Goal: Task Accomplishment & Management: Complete application form

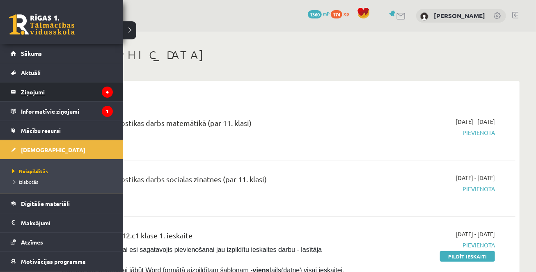
click at [33, 86] on legend "Ziņojumi 4" at bounding box center [67, 91] width 92 height 19
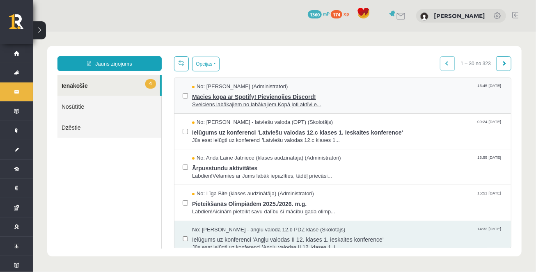
click at [238, 96] on span "Mācies kopā ar Spotify! Pievienojies Discord!" at bounding box center [347, 95] width 310 height 10
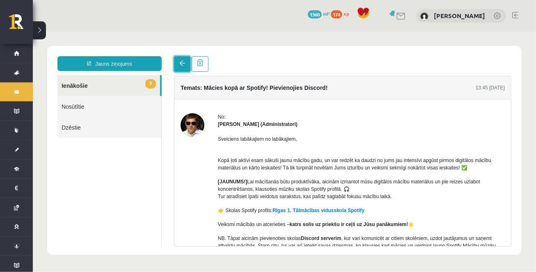
click at [179, 59] on link at bounding box center [181, 64] width 16 height 16
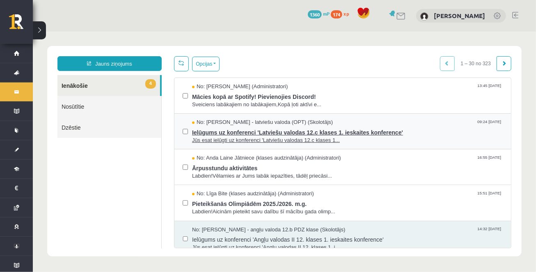
click at [281, 128] on span "Ielūgums uz konferenci 'Latviešu valodas 12.c klases 1. ieskaites konference'" at bounding box center [347, 131] width 310 height 10
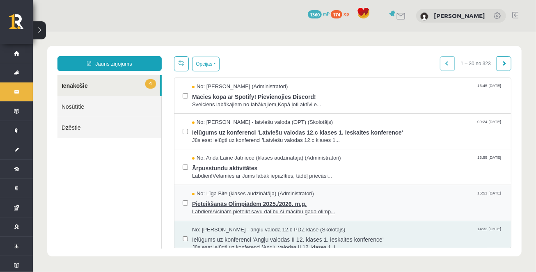
click at [214, 205] on span "Pieteikšanās Olimpiādēm 2025./2026. m.g." at bounding box center [347, 202] width 310 height 10
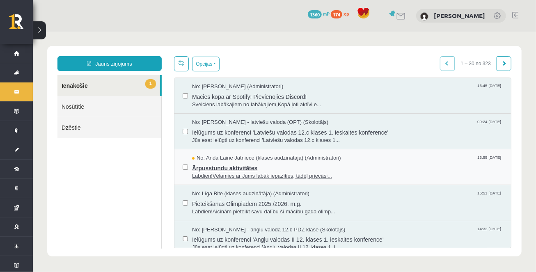
click at [256, 166] on span "Ārpusstundu aktivitātes" at bounding box center [347, 167] width 310 height 10
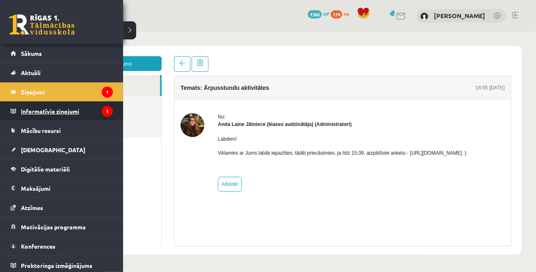
click at [41, 112] on legend "Informatīvie ziņojumi 1" at bounding box center [67, 111] width 92 height 19
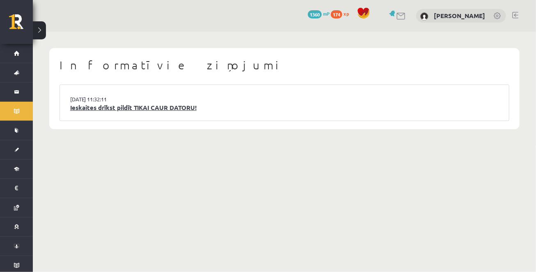
click at [104, 109] on link "Ieskaites drīkst pildīt TIKAI CAUR DATORU!" at bounding box center [284, 107] width 428 height 9
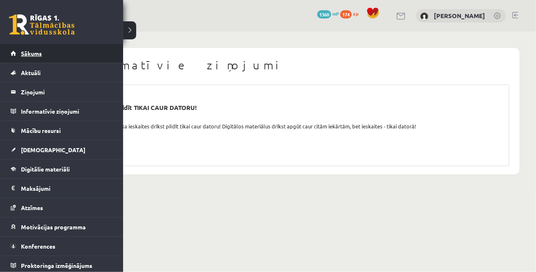
click at [27, 56] on span "Sākums" at bounding box center [31, 53] width 21 height 7
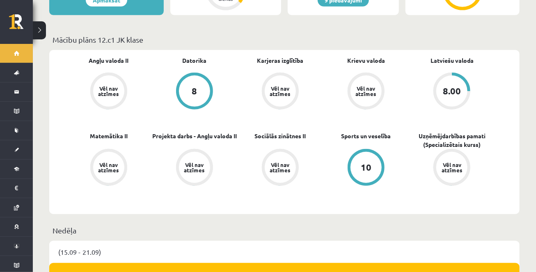
scroll to position [231, 0]
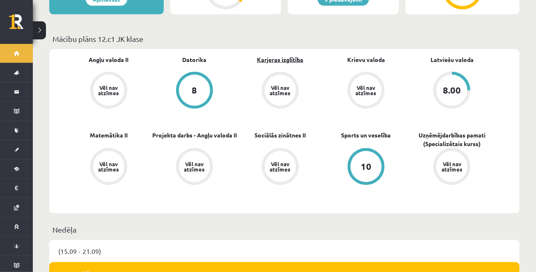
click at [273, 55] on link "Karjeras izglītība" at bounding box center [280, 59] width 46 height 9
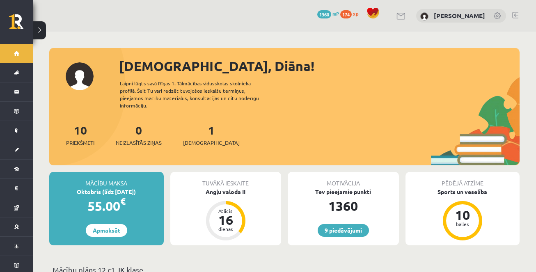
scroll to position [231, 0]
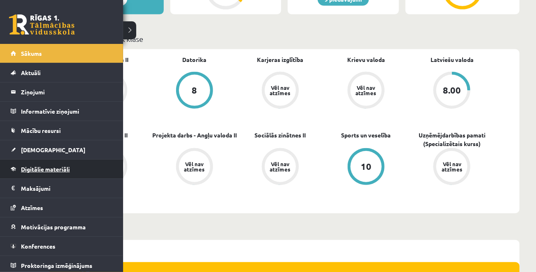
click at [40, 170] on span "Digitālie materiāli" at bounding box center [45, 168] width 49 height 7
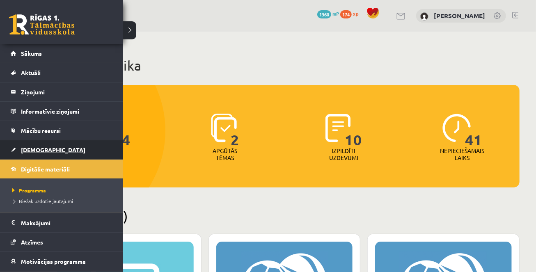
click at [24, 151] on span "[DEMOGRAPHIC_DATA]" at bounding box center [53, 149] width 64 height 7
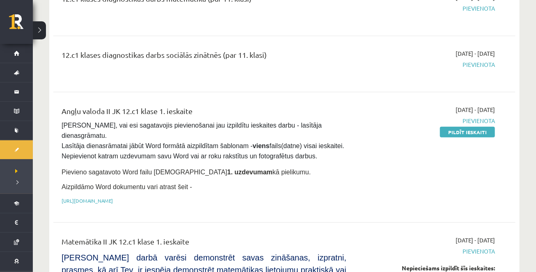
scroll to position [124, 0]
click at [463, 131] on link "Pildīt ieskaiti" at bounding box center [467, 132] width 55 height 11
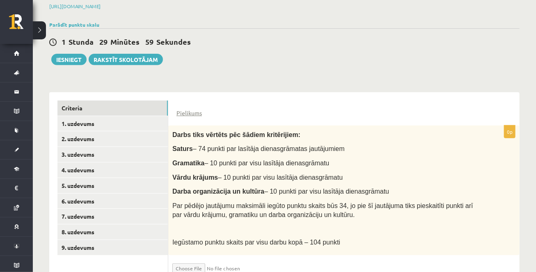
scroll to position [126, 0]
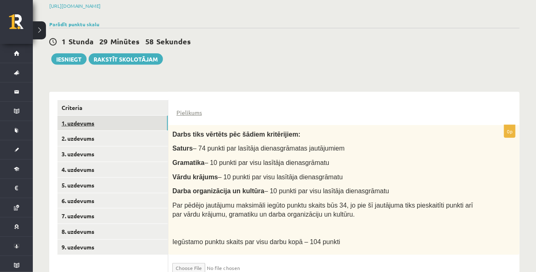
click at [101, 116] on link "1. uzdevums" at bounding box center [112, 123] width 110 height 15
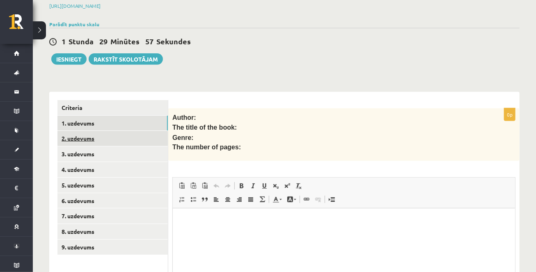
scroll to position [0, 0]
click at [94, 142] on link "2. uzdevums" at bounding box center [112, 138] width 110 height 15
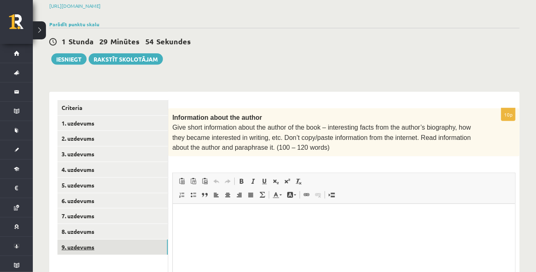
click at [84, 241] on link "9. uzdevums" at bounding box center [112, 247] width 110 height 15
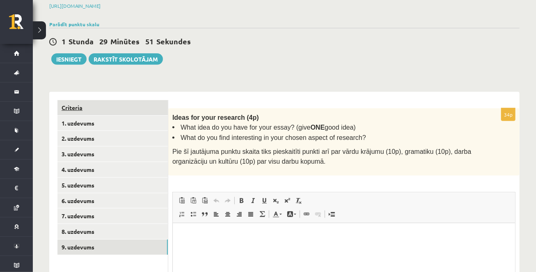
click at [87, 104] on link "Criteria" at bounding box center [112, 107] width 110 height 15
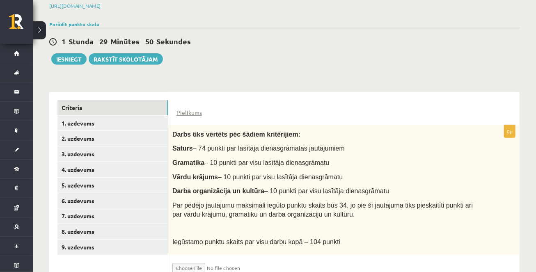
scroll to position [153, 0]
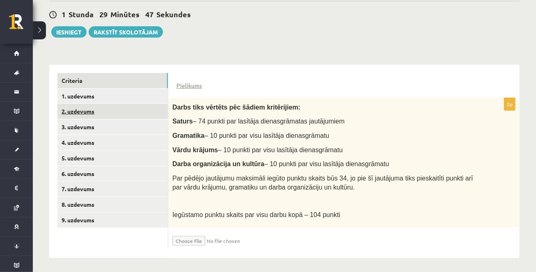
click at [90, 116] on link "2. uzdevums" at bounding box center [112, 111] width 110 height 15
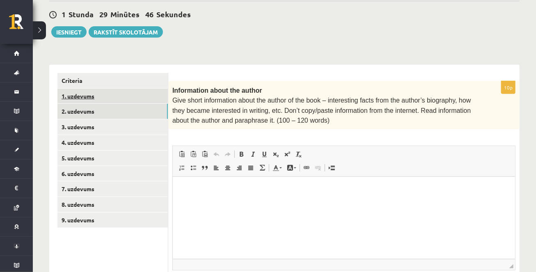
scroll to position [0, 0]
click at [87, 97] on link "1. uzdevums" at bounding box center [112, 96] width 110 height 15
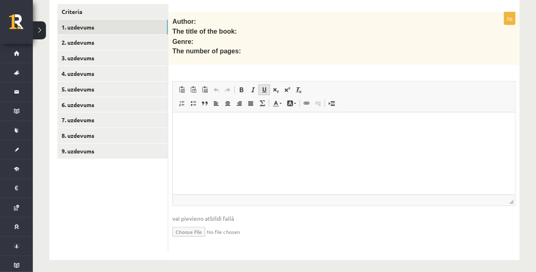
scroll to position [222, 0]
click at [188, 227] on input "file" at bounding box center [343, 230] width 343 height 17
type input "**********"
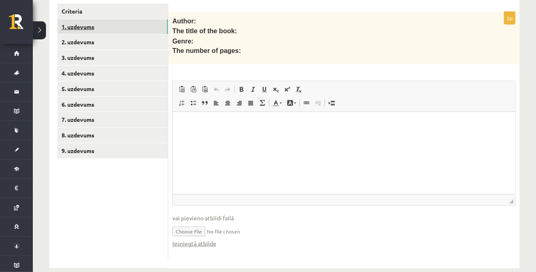
click at [94, 23] on link "1. uzdevums" at bounding box center [112, 26] width 110 height 15
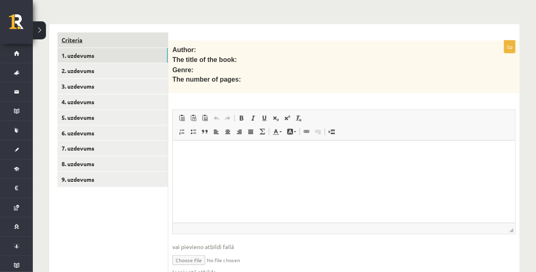
click at [95, 39] on link "Criteria" at bounding box center [112, 39] width 110 height 15
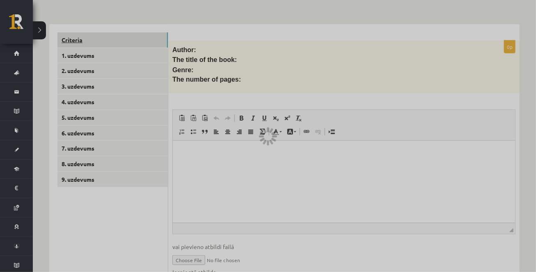
scroll to position [153, 0]
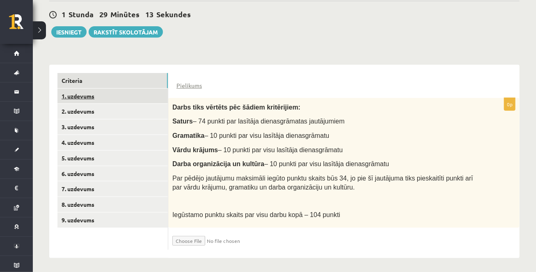
click at [105, 90] on link "1. uzdevums" at bounding box center [112, 96] width 110 height 15
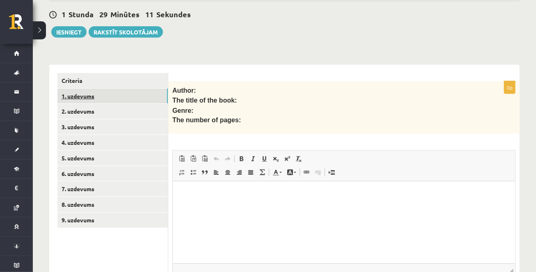
scroll to position [0, 0]
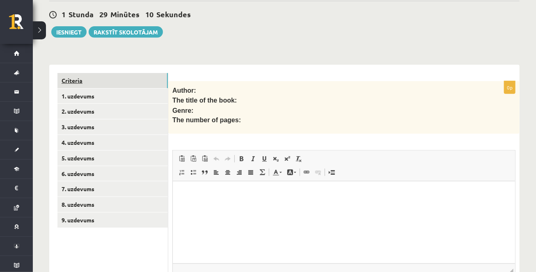
click at [110, 75] on link "Criteria" at bounding box center [112, 80] width 110 height 15
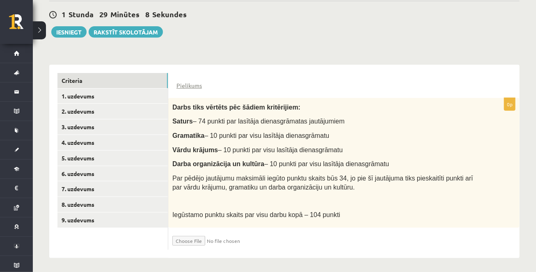
click at [188, 242] on input "file" at bounding box center [221, 239] width 98 height 14
type input "**********"
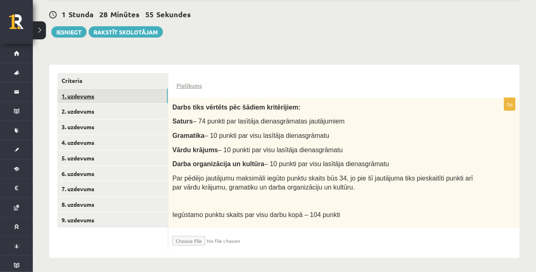
click at [106, 89] on link "1. uzdevums" at bounding box center [112, 96] width 110 height 15
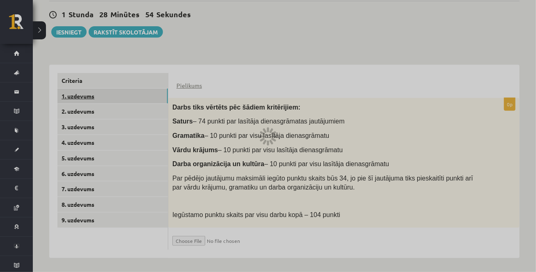
scroll to position [149, 0]
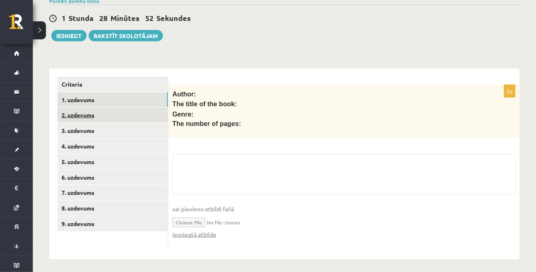
click at [103, 107] on link "2. uzdevums" at bounding box center [112, 114] width 110 height 15
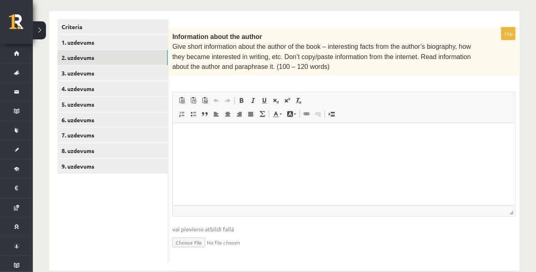
scroll to position [206, 0]
click at [103, 73] on link "3. uzdevums" at bounding box center [112, 73] width 110 height 15
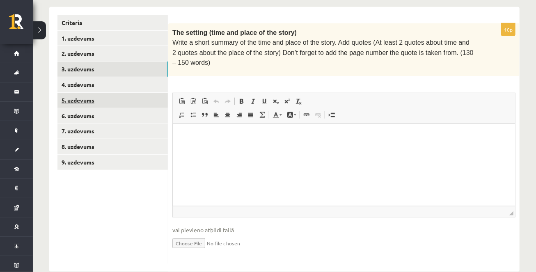
scroll to position [211, 0]
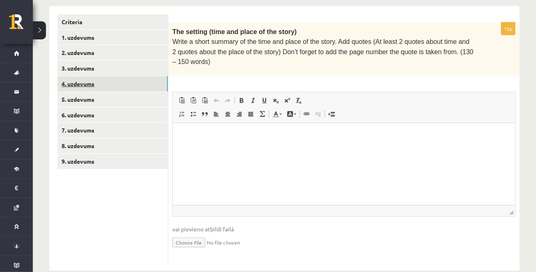
click at [104, 82] on link "4. uzdevums" at bounding box center [112, 83] width 110 height 15
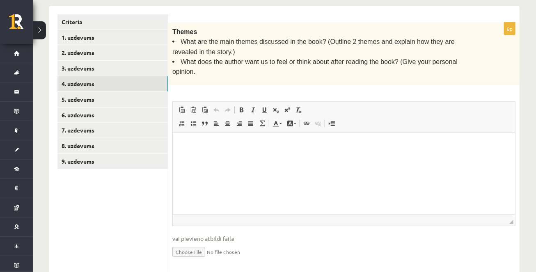
scroll to position [0, 0]
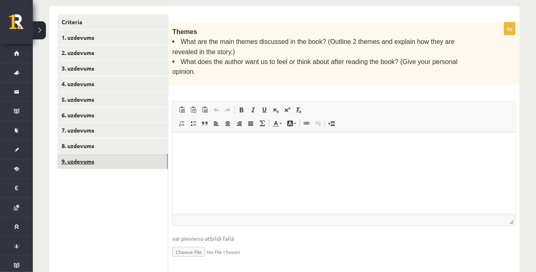
click at [114, 160] on link "9. uzdevums" at bounding box center [112, 161] width 110 height 15
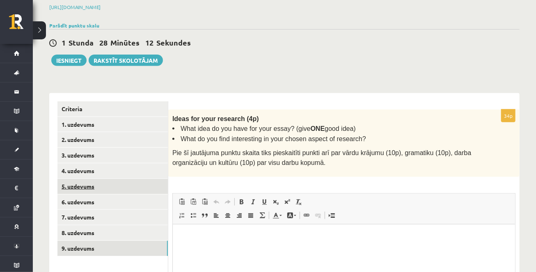
scroll to position [135, 0]
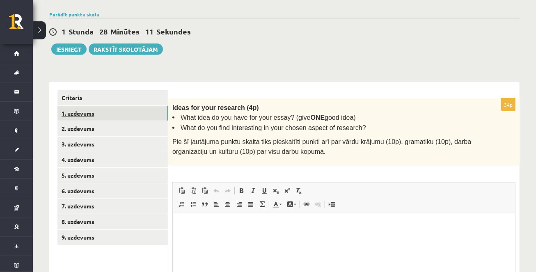
click at [123, 113] on link "1. uzdevums" at bounding box center [112, 113] width 110 height 15
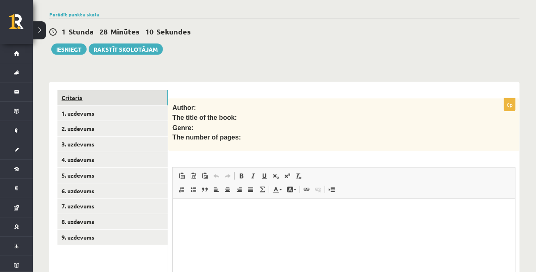
click at [114, 97] on link "Criteria" at bounding box center [112, 97] width 110 height 15
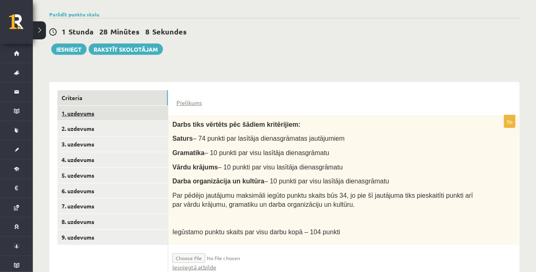
click at [109, 114] on link "1. uzdevums" at bounding box center [112, 113] width 110 height 15
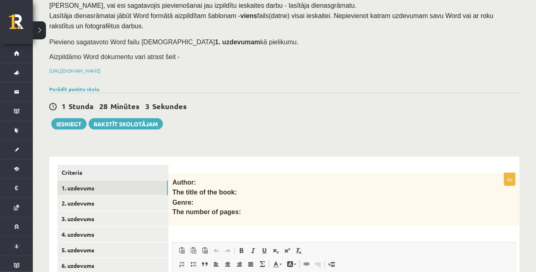
scroll to position [55, 0]
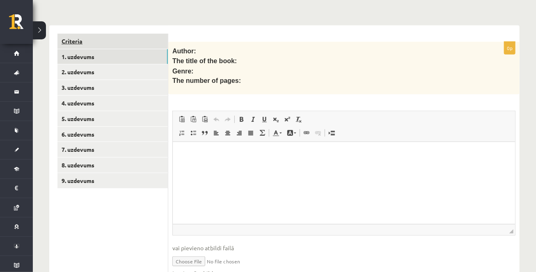
click at [98, 40] on link "Criteria" at bounding box center [112, 41] width 110 height 15
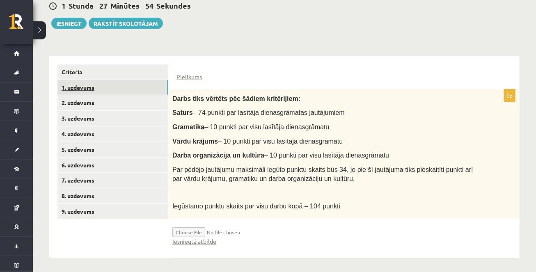
click at [103, 84] on link "1. uzdevums" at bounding box center [112, 87] width 110 height 15
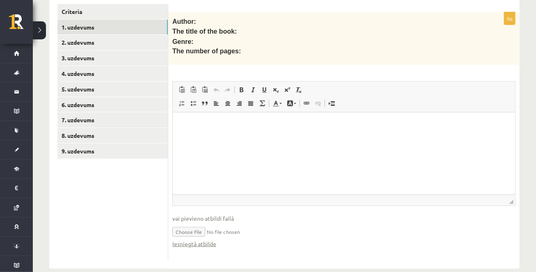
scroll to position [231, 0]
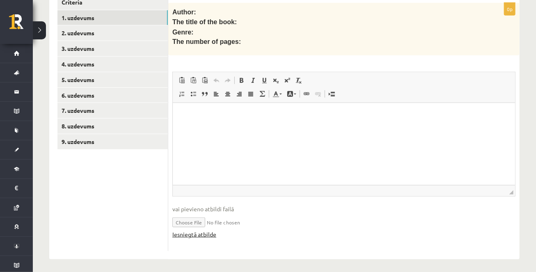
click at [198, 233] on link "Iesniegtā atbilde" at bounding box center [194, 234] width 44 height 9
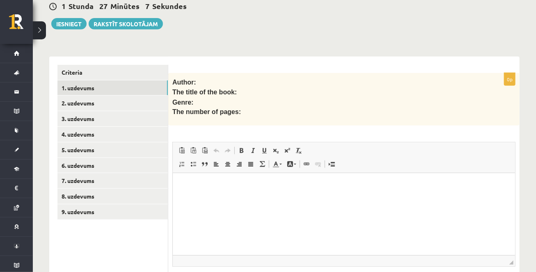
scroll to position [154, 0]
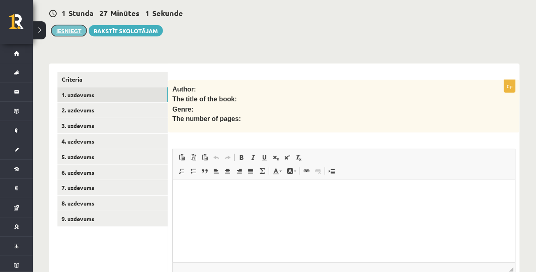
click at [71, 30] on button "Iesniegt" at bounding box center [68, 30] width 35 height 11
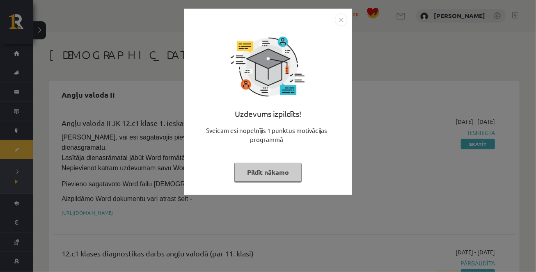
click at [283, 172] on button "Pildīt nākamo" at bounding box center [267, 172] width 67 height 19
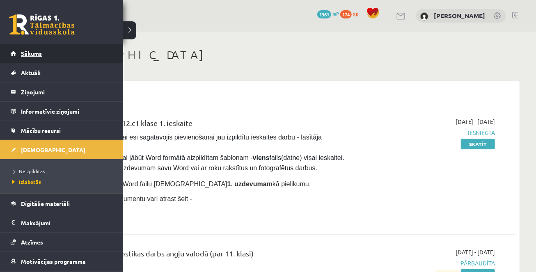
click at [44, 49] on link "Sākums" at bounding box center [62, 53] width 102 height 19
